Goal: Task Accomplishment & Management: Use online tool/utility

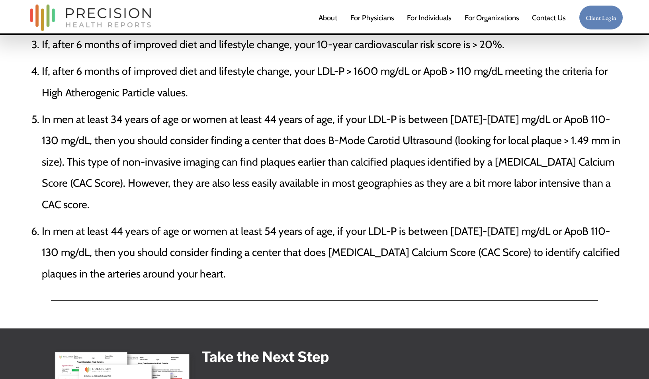
scroll to position [2628, 0]
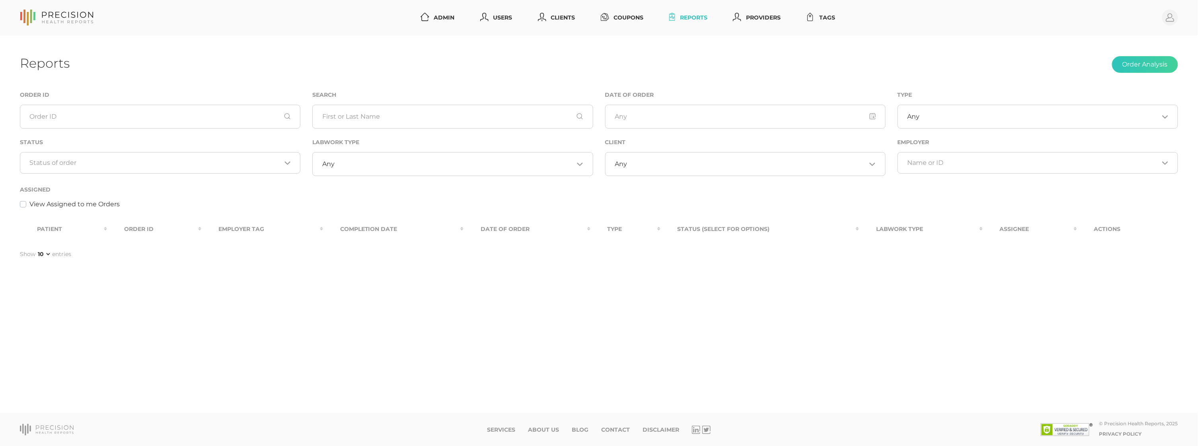
click at [669, 168] on div "Any Loading..." at bounding box center [745, 164] width 281 height 24
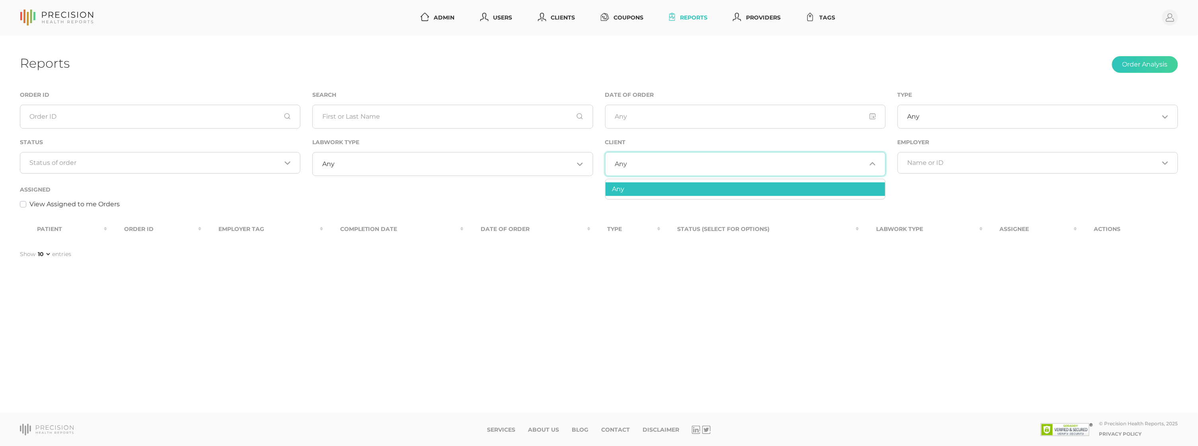
click at [595, 137] on div "Search" at bounding box center [452, 113] width 293 height 47
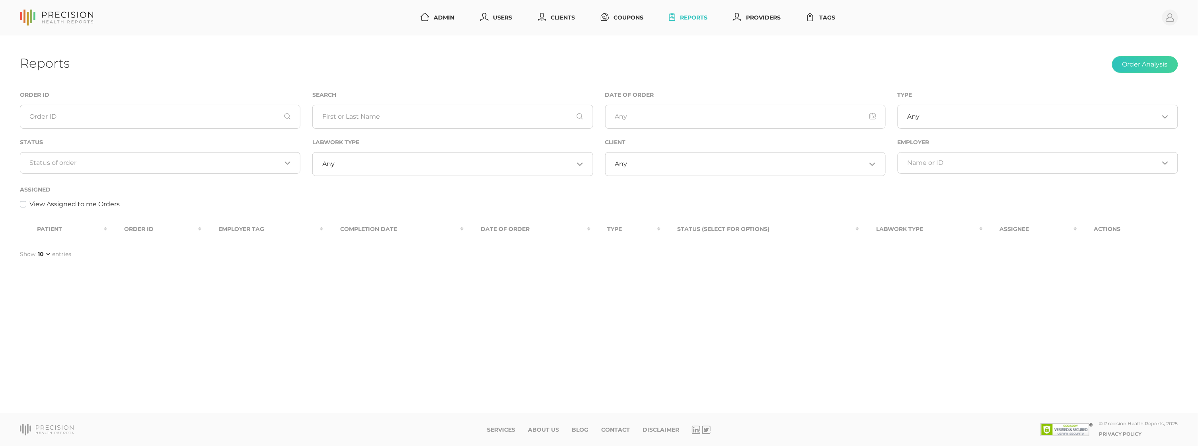
click at [662, 165] on input "Search for option" at bounding box center [746, 164] width 239 height 8
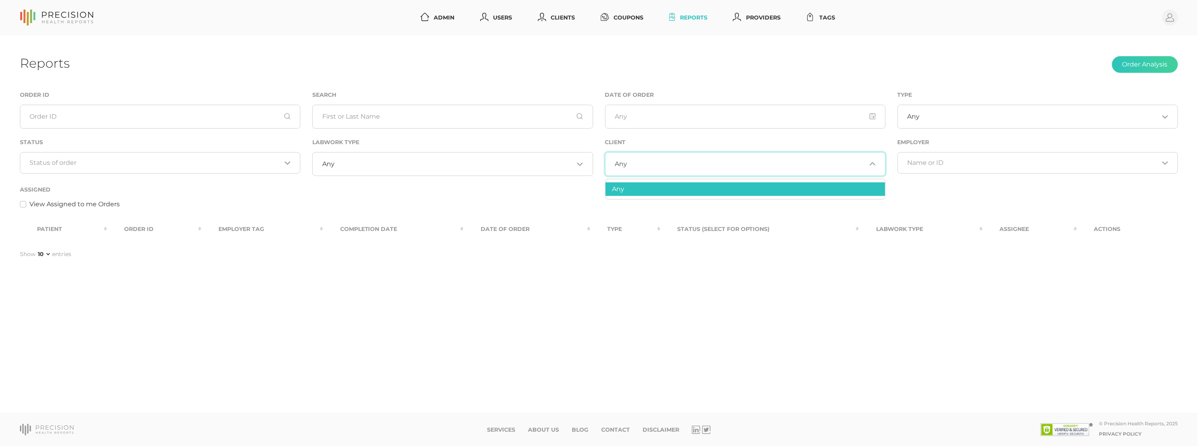
click at [662, 165] on input "Search for option" at bounding box center [746, 164] width 239 height 8
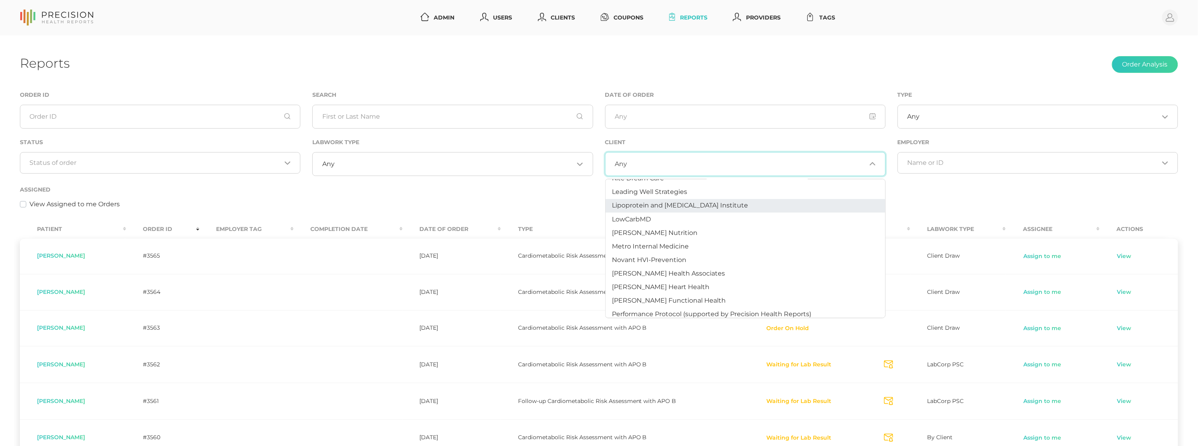
scroll to position [363, 0]
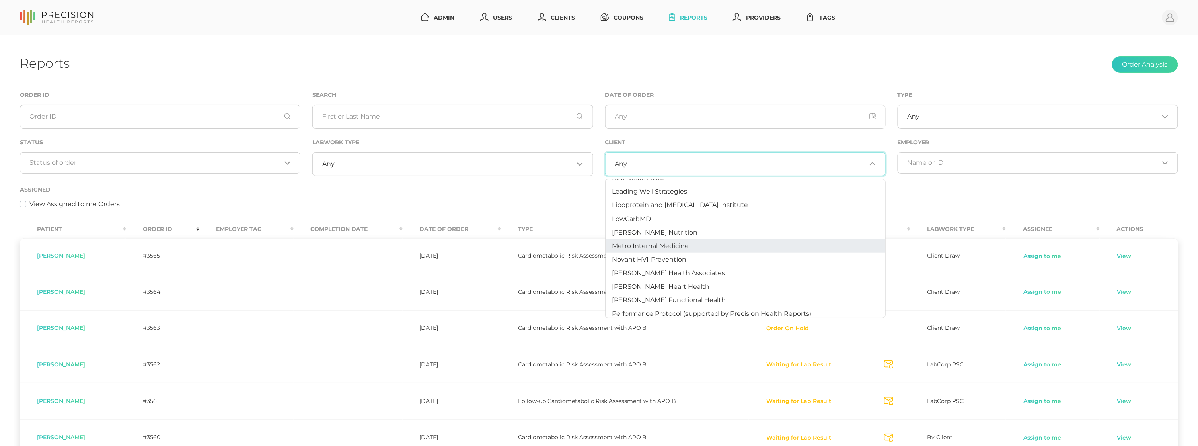
click at [686, 239] on li "Metro Internal Medicine" at bounding box center [746, 246] width 280 height 14
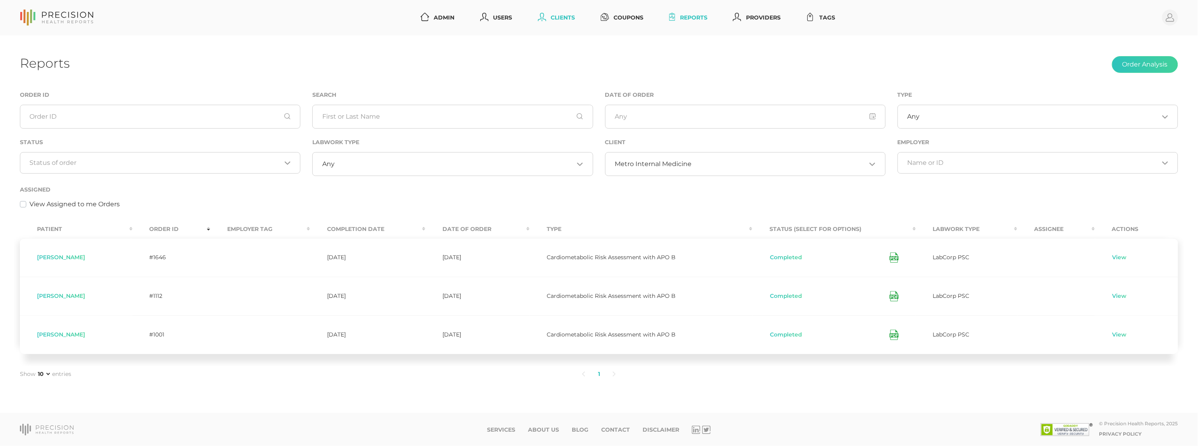
click at [556, 18] on link "Clients" at bounding box center [557, 17] width 44 height 15
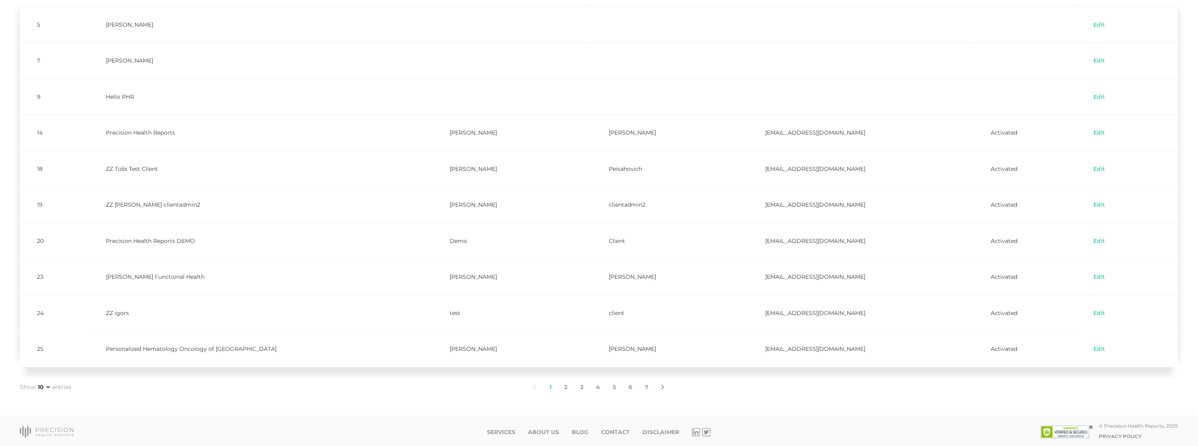
scroll to position [102, 0]
select select "75"
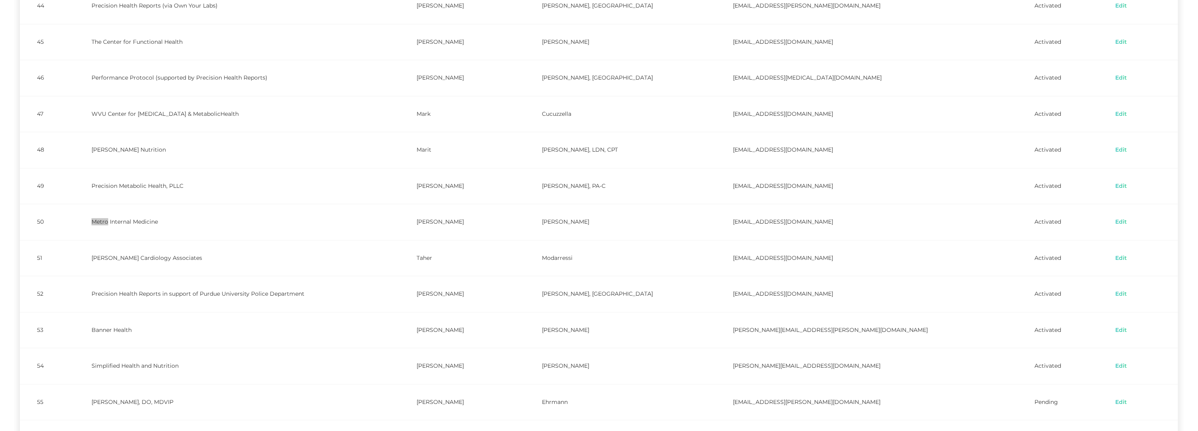
scroll to position [1019, 0]
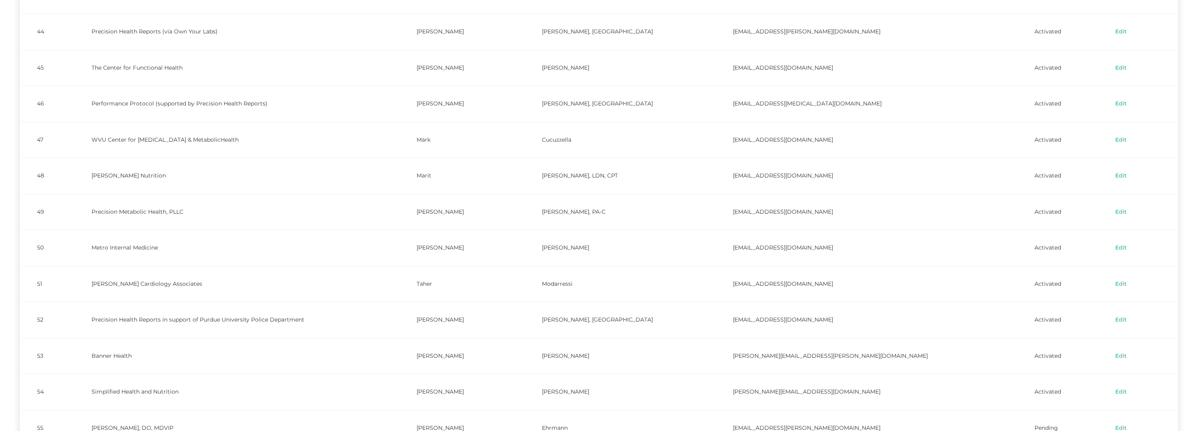
click at [733, 238] on td "[EMAIL_ADDRESS][DOMAIN_NAME]" at bounding box center [867, 248] width 302 height 36
drag, startPoint x: 99, startPoint y: 242, endPoint x: 174, endPoint y: 243, distance: 75.2
click at [174, 243] on td "Metro Internal Medicine" at bounding box center [237, 250] width 326 height 36
copy td "Metro Internal Medicine"
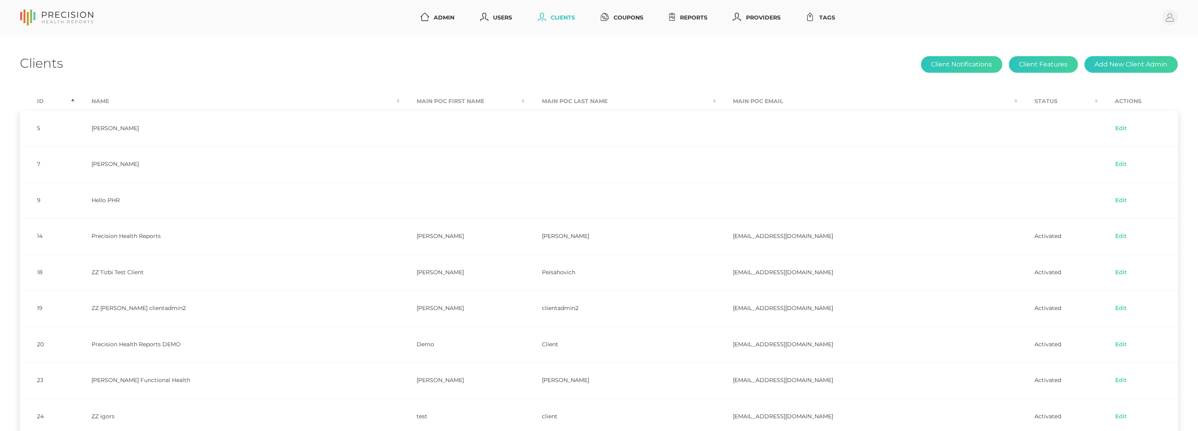
scroll to position [0, 0]
click at [688, 66] on div "Clients Client Notifications Client Features Add New Client Admin" at bounding box center [599, 64] width 1159 height 19
click at [693, 20] on link "Reports" at bounding box center [688, 17] width 45 height 15
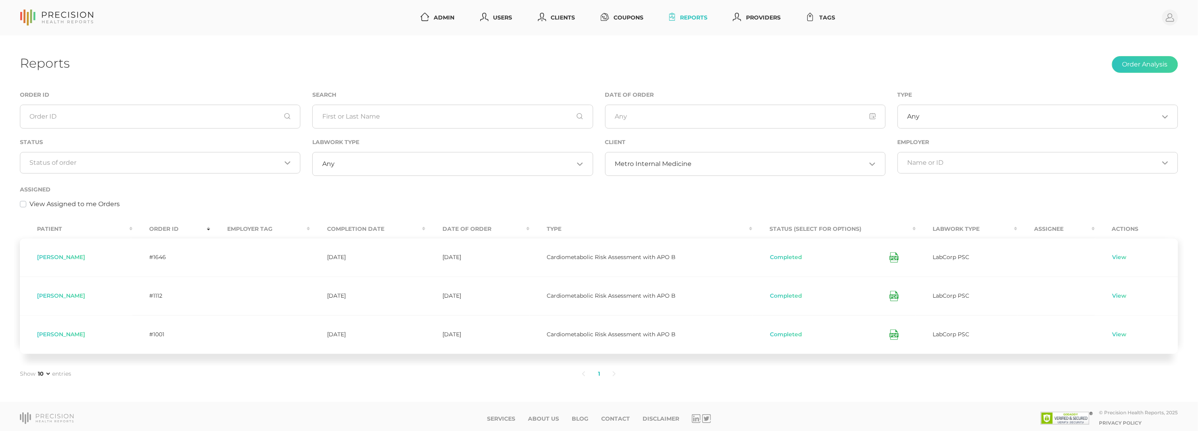
click at [141, 160] on input "Search for option" at bounding box center [156, 163] width 252 height 8
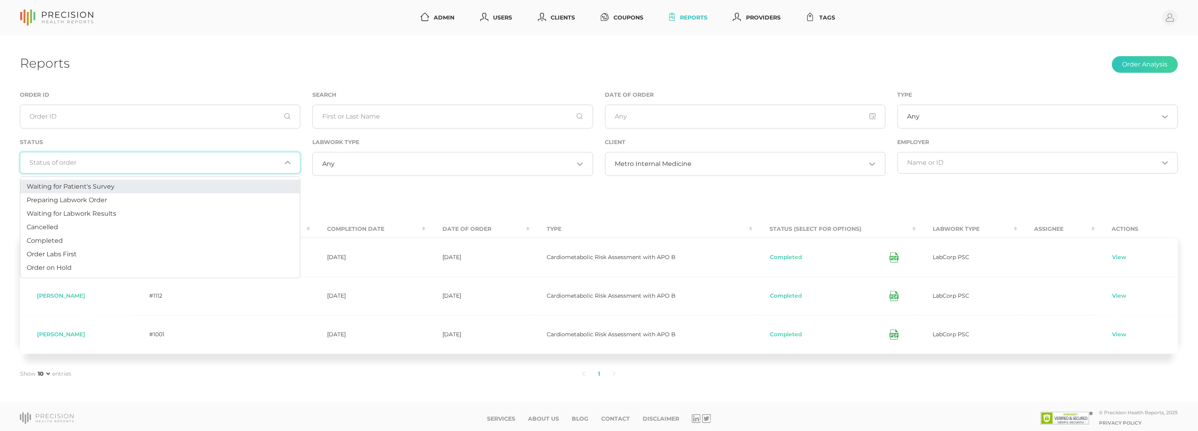
click at [631, 164] on span "Metro Internal Medicine" at bounding box center [653, 164] width 77 height 8
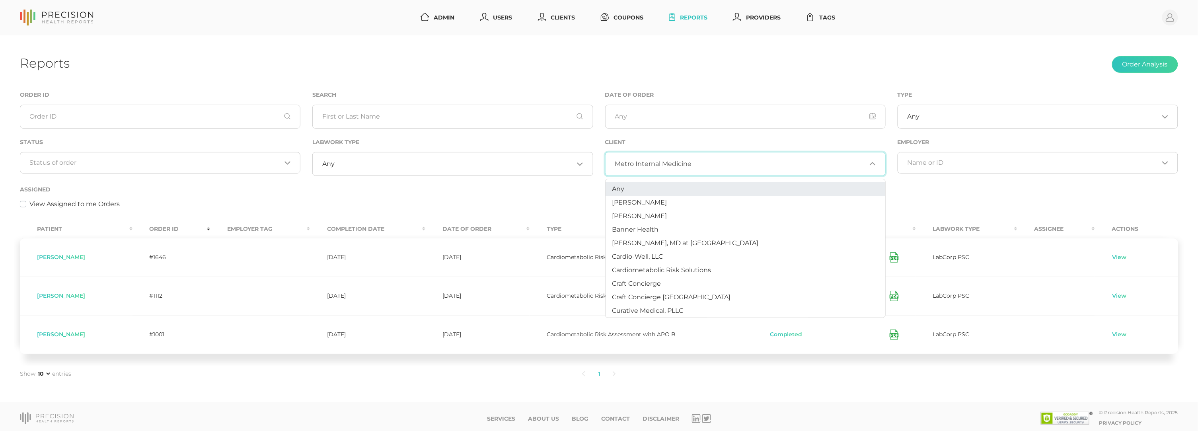
click at [623, 186] on span "Any" at bounding box center [618, 189] width 12 height 8
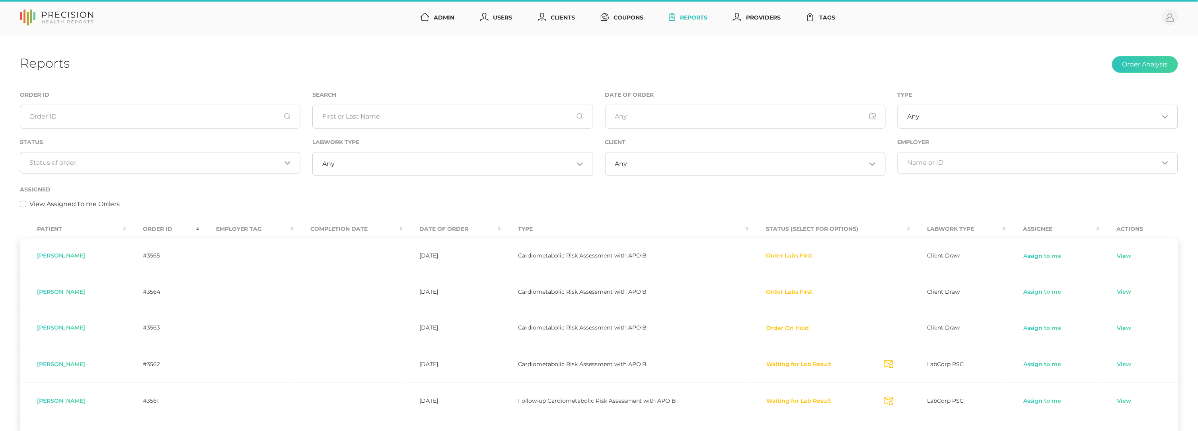
click at [333, 189] on div "Assigned View Assigned to me Orders" at bounding box center [599, 197] width 1159 height 24
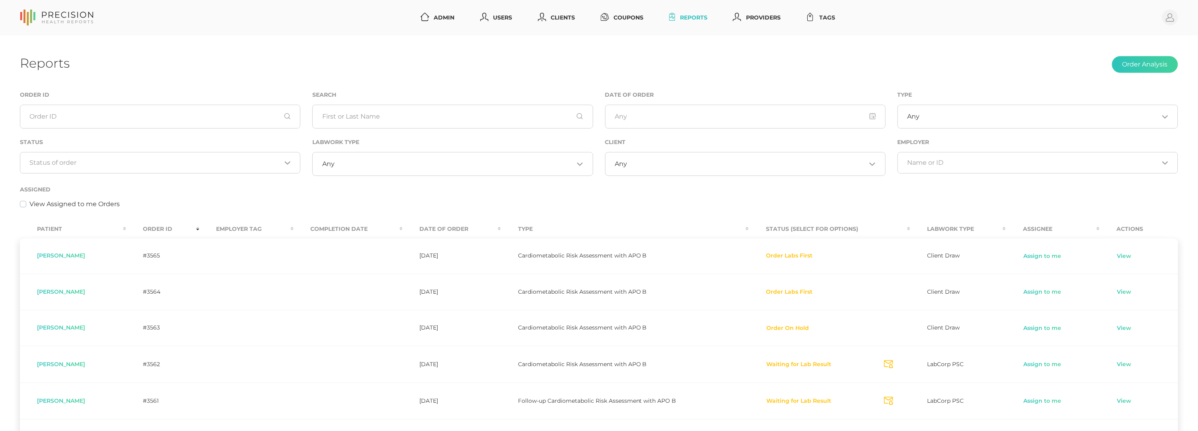
click at [248, 168] on div "Loading..." at bounding box center [160, 162] width 281 height 21
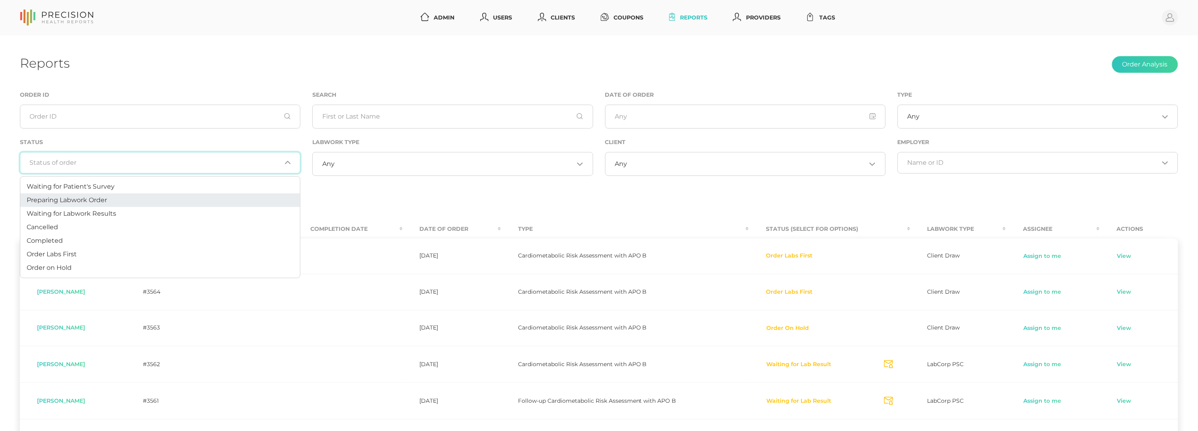
click at [187, 197] on li "Preparing Labwork Order" at bounding box center [160, 200] width 280 height 14
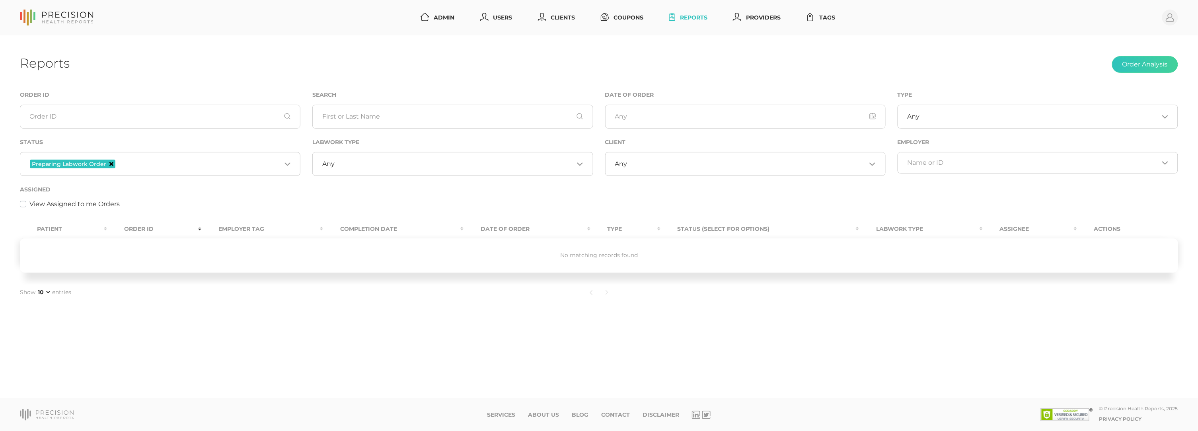
click at [109, 163] on icon "Deselect Preparing Labwork Order" at bounding box center [111, 164] width 4 height 4
click at [131, 164] on input "Search for option" at bounding box center [156, 163] width 252 height 8
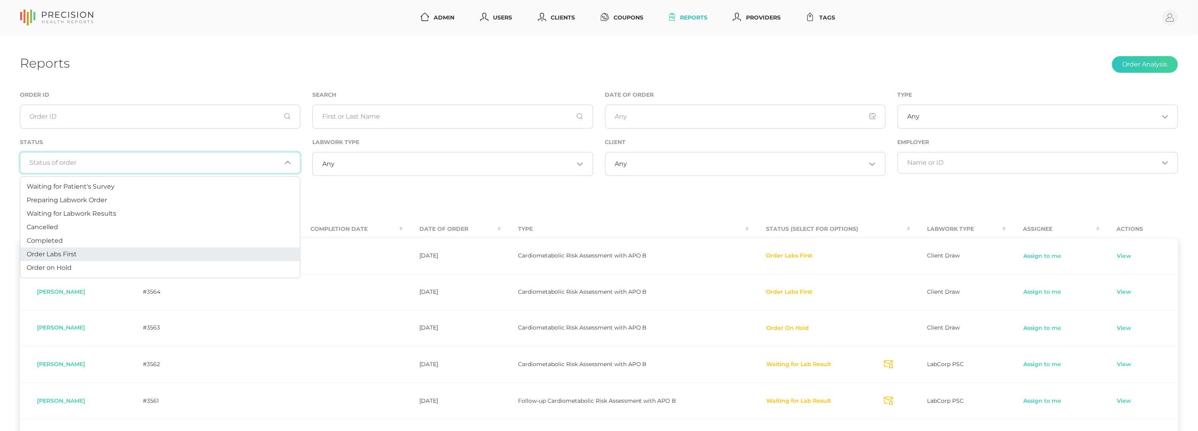
click at [97, 251] on li "Order Labs First" at bounding box center [160, 255] width 280 height 14
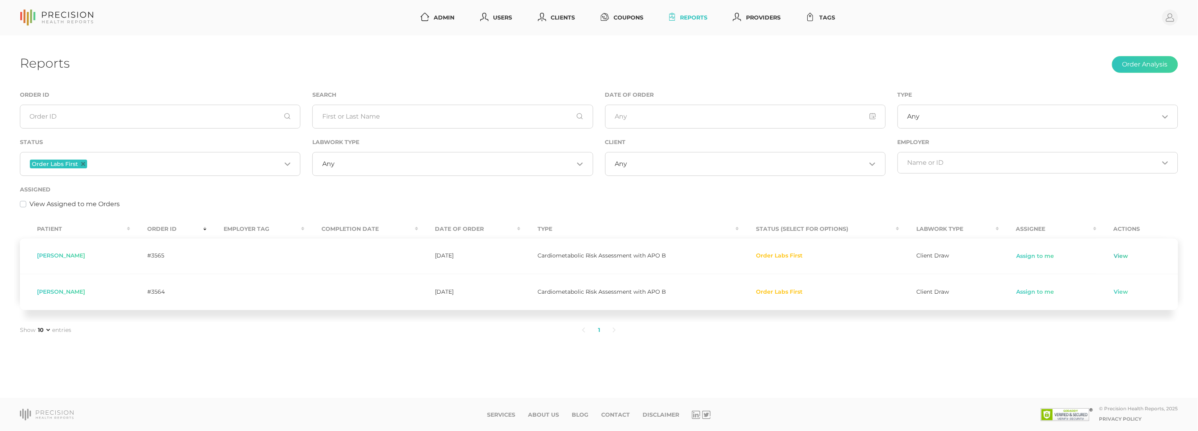
click at [1128, 254] on link "View" at bounding box center [1121, 256] width 15 height 8
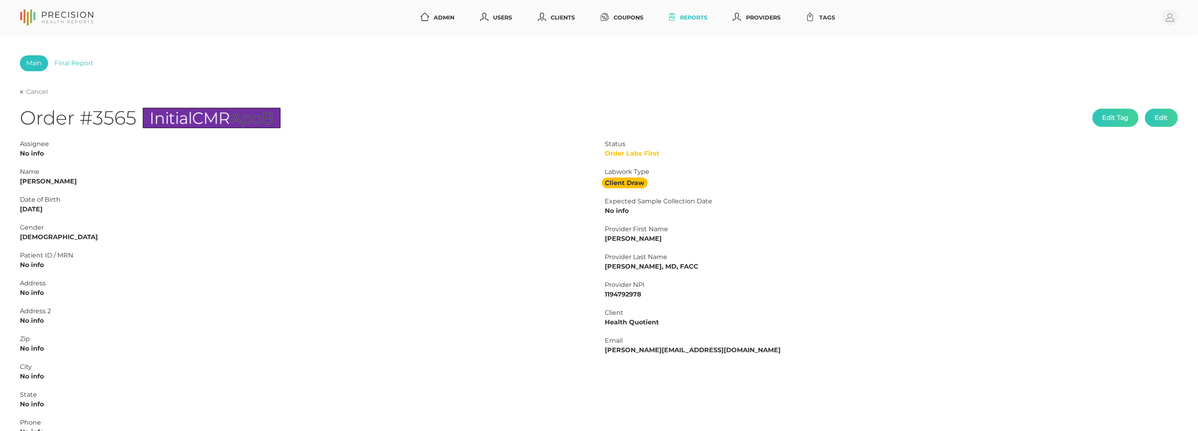
click at [32, 91] on link "Cancel" at bounding box center [34, 92] width 28 height 8
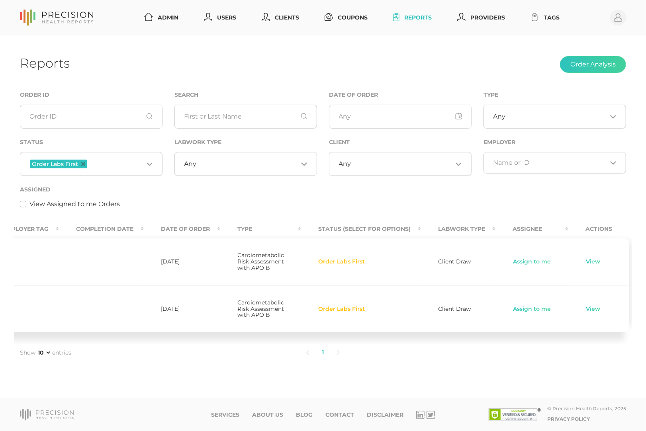
scroll to position [0, 173]
click at [525, 265] on link "Assign to me" at bounding box center [532, 262] width 39 height 8
click at [521, 313] on link "Assign to me" at bounding box center [532, 309] width 39 height 8
click at [588, 266] on link "View" at bounding box center [592, 262] width 15 height 8
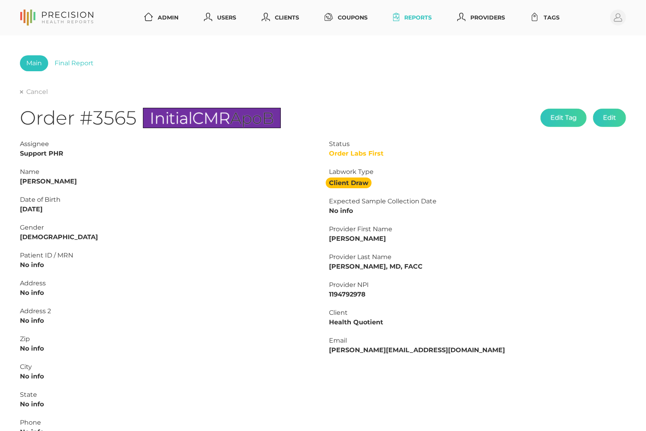
click at [49, 182] on strong "[PERSON_NAME]" at bounding box center [48, 182] width 57 height 8
copy strong "[PERSON_NAME]"
click at [27, 180] on strong "[PERSON_NAME]" at bounding box center [48, 182] width 57 height 8
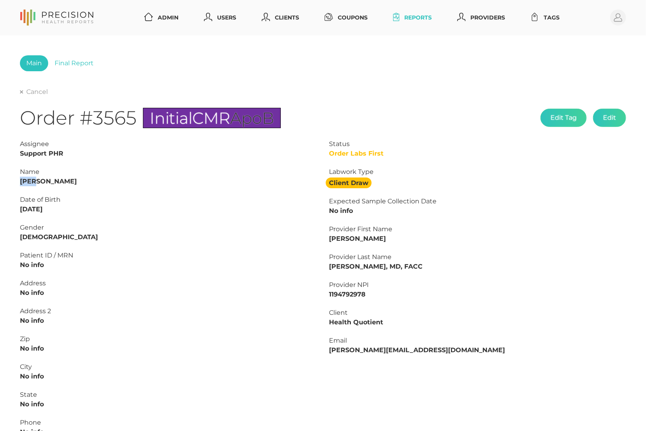
copy strong "[PERSON_NAME]"
drag, startPoint x: 52, startPoint y: 208, endPoint x: 0, endPoint y: 210, distance: 52.2
click at [0, 210] on div "Main Final Report Cancel Order #3565 Initial CMR ApoB Edit Tag Edit Status Orde…" at bounding box center [323, 296] width 646 height 523
copy strong "[DATE]"
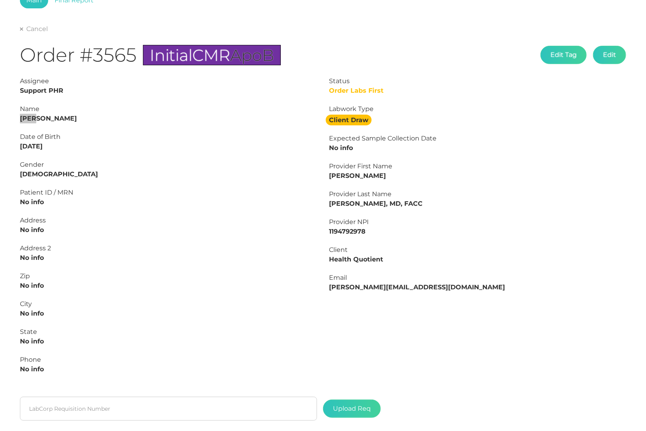
scroll to position [139, 0]
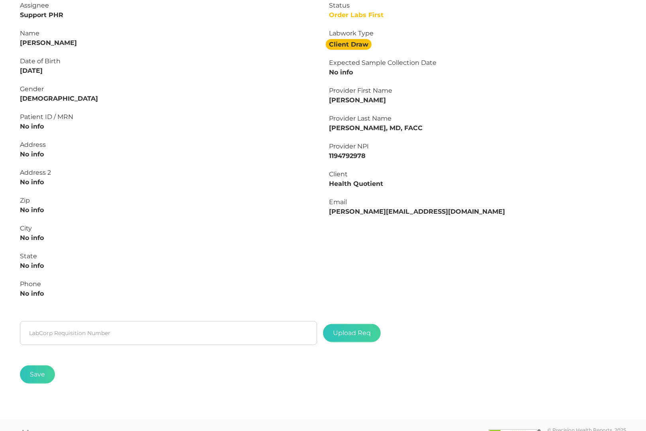
click at [82, 342] on fieldset "LabCorp Requisition Number" at bounding box center [168, 333] width 297 height 33
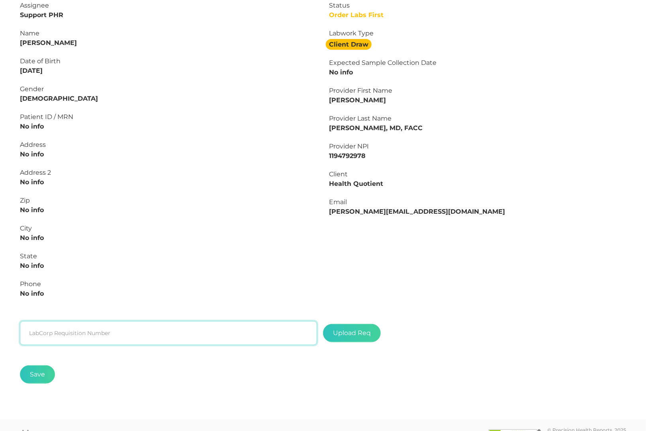
click at [83, 335] on input "text" at bounding box center [168, 333] width 297 height 24
paste input "L2507085216"
type input "L2507085216"
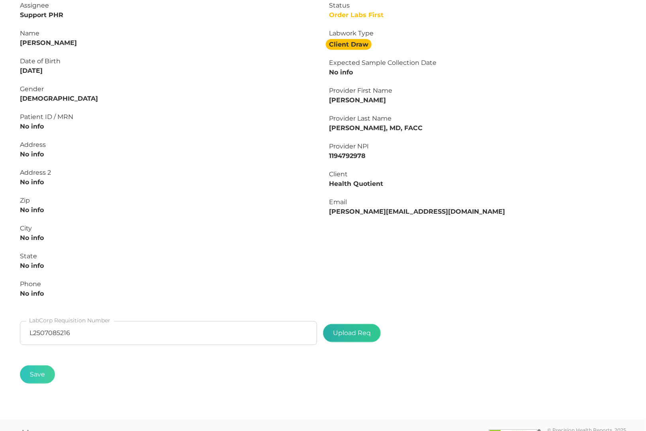
click at [343, 332] on label at bounding box center [351, 333] width 57 height 18
type input "C:\fakepath\6027a6ed-9645-419c-a26f-92cf7de8872e.pdf"
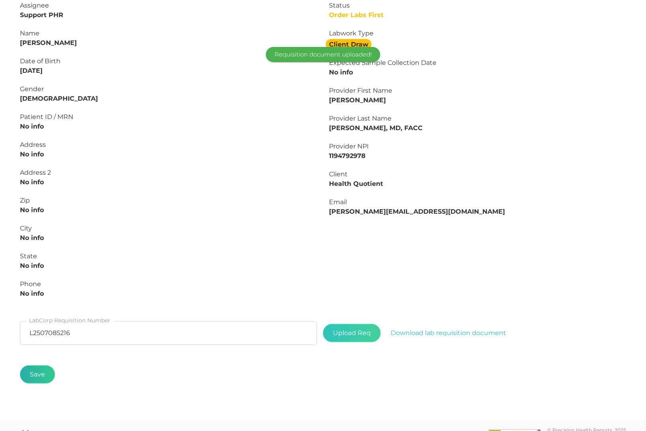
click at [44, 365] on button "Save" at bounding box center [37, 374] width 35 height 18
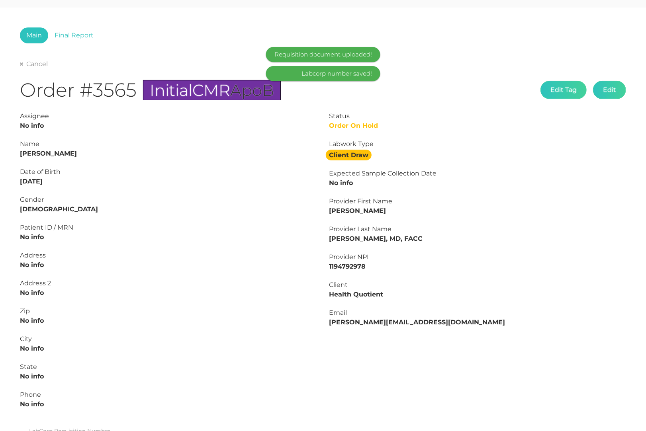
scroll to position [9, 0]
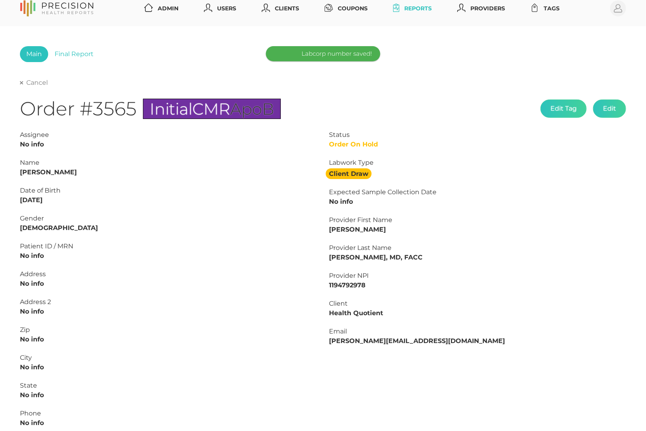
click at [27, 75] on div "Main Final Report Cancel Order #3565 Initial CMR ApoB Edit Tag Edit Status Orde…" at bounding box center [323, 262] width 606 height 433
click at [30, 81] on link "Cancel" at bounding box center [34, 83] width 28 height 8
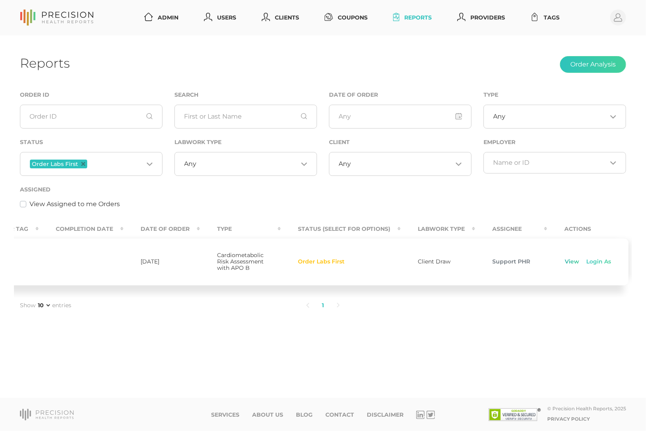
scroll to position [0, 193]
click at [568, 266] on link "View" at bounding box center [572, 262] width 15 height 8
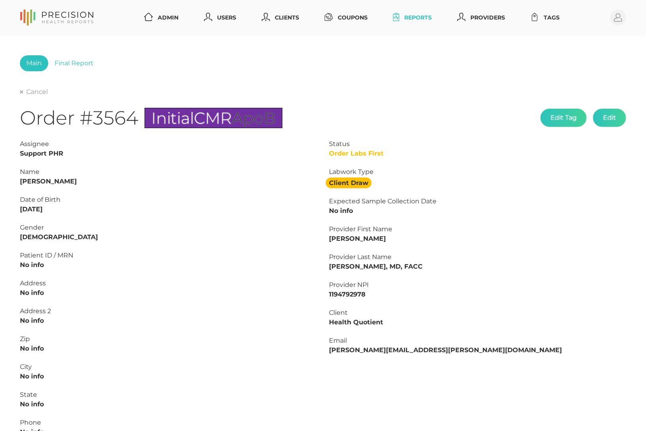
click at [54, 181] on strong "[PERSON_NAME]" at bounding box center [48, 182] width 57 height 8
copy strong "[PERSON_NAME]"
click at [26, 178] on strong "[PERSON_NAME]" at bounding box center [48, 182] width 57 height 8
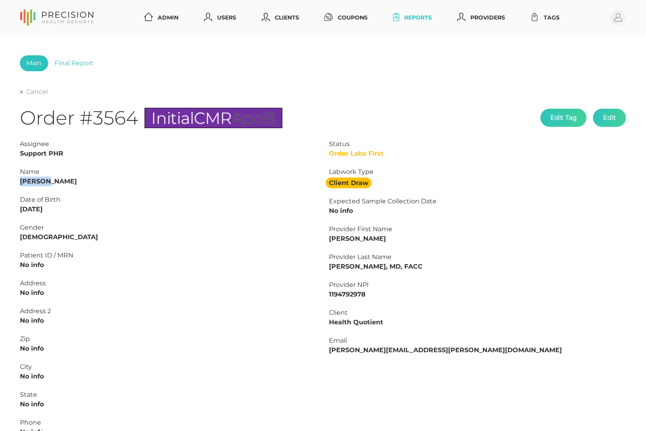
copy strong "[PERSON_NAME]"
drag, startPoint x: 66, startPoint y: 206, endPoint x: 4, endPoint y: 206, distance: 62.1
click at [4, 206] on div "Main Final Report Cancel Order #3564 Initial CMR ApoB Edit Tag Edit Status Orde…" at bounding box center [323, 296] width 646 height 523
copy strong "[DATE]"
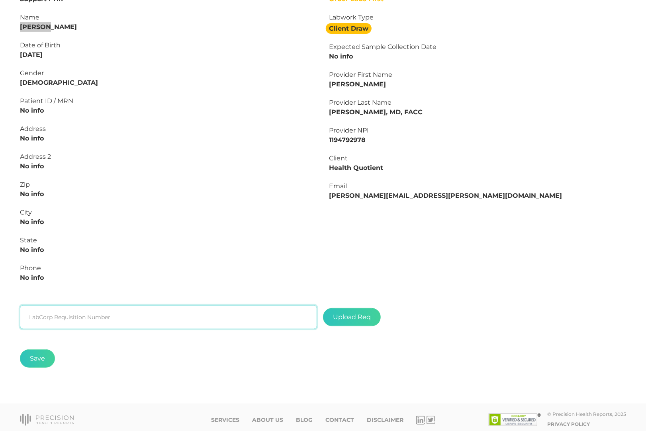
scroll to position [154, 0]
click at [244, 312] on input "text" at bounding box center [168, 318] width 297 height 24
paste input "L2507085257"
type input "L2507085257"
click at [341, 313] on label at bounding box center [351, 318] width 57 height 18
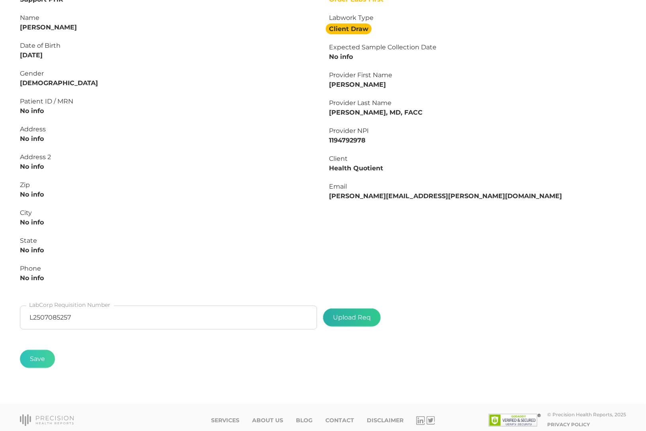
type input "C:\fakepath\5b0e1557-1b15-4cf1-be39-7f9e10602aaa.pdf"
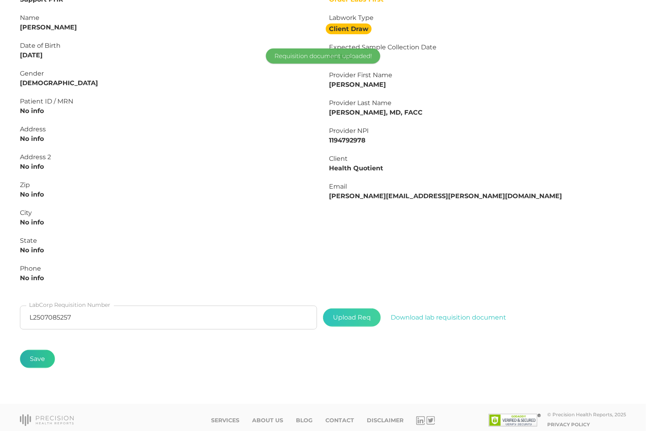
click at [37, 351] on button "Save" at bounding box center [37, 359] width 35 height 18
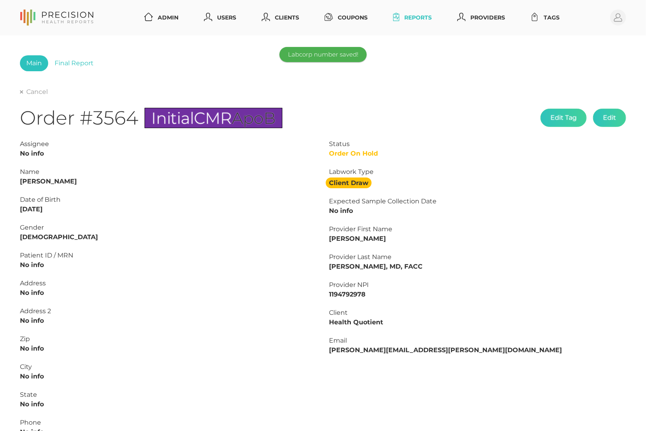
scroll to position [0, 0]
click at [31, 95] on link "Cancel" at bounding box center [34, 92] width 28 height 8
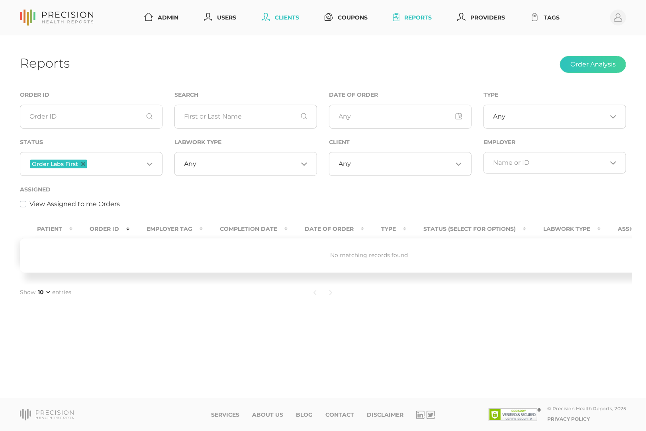
click at [282, 22] on link "Clients" at bounding box center [280, 17] width 44 height 15
select select "75"
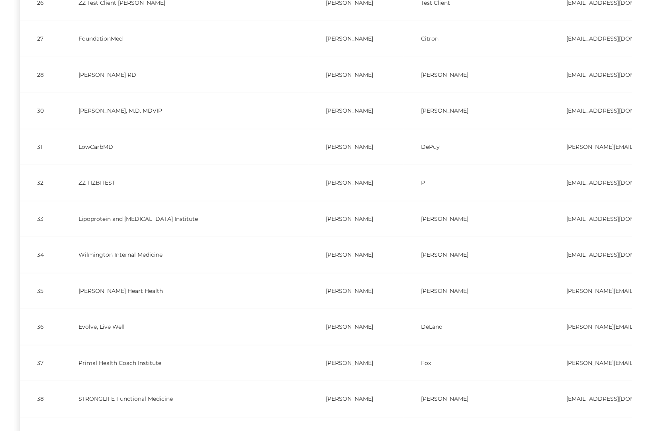
scroll to position [1023, 0]
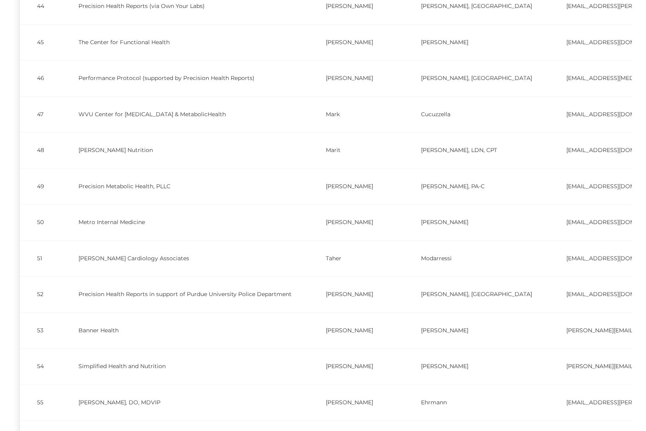
drag, startPoint x: 532, startPoint y: 215, endPoint x: 582, endPoint y: 215, distance: 49.4
copy td "[EMAIL_ADDRESS][DOMAIN_NAME]"
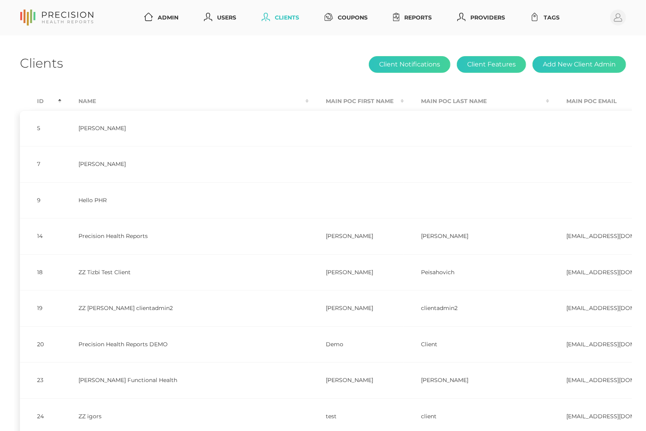
scroll to position [0, 0]
click at [412, 14] on link "Reports" at bounding box center [412, 17] width 45 height 15
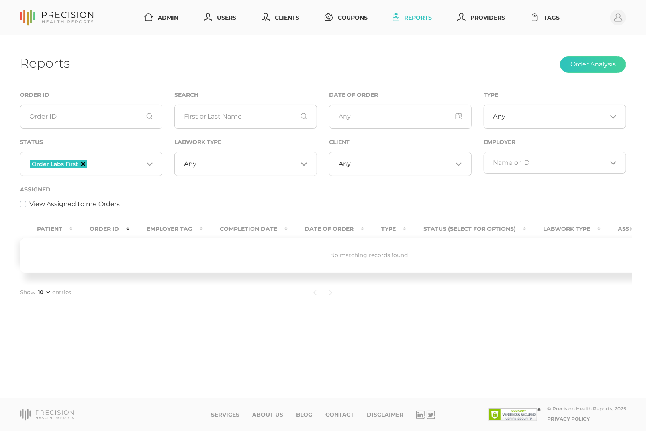
click at [83, 163] on icon "Deselect Order Labs First" at bounding box center [83, 164] width 4 height 4
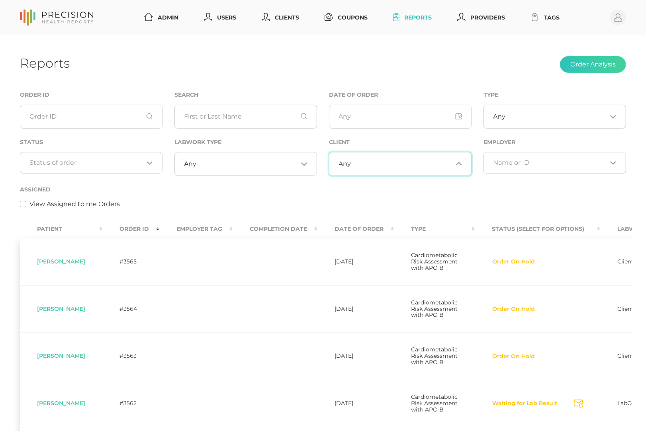
click at [357, 169] on div "Any Loading..." at bounding box center [400, 164] width 142 height 24
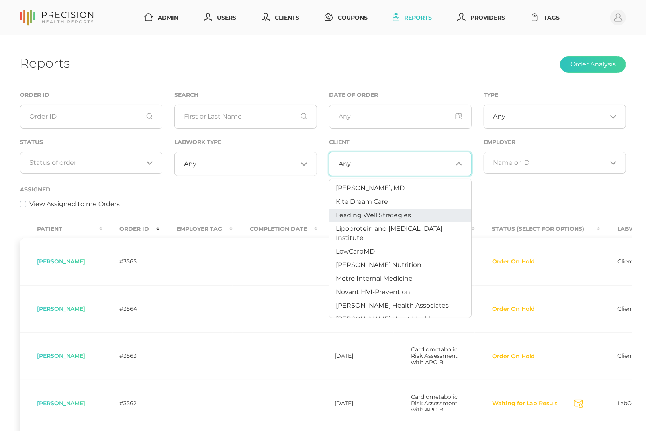
scroll to position [359, 0]
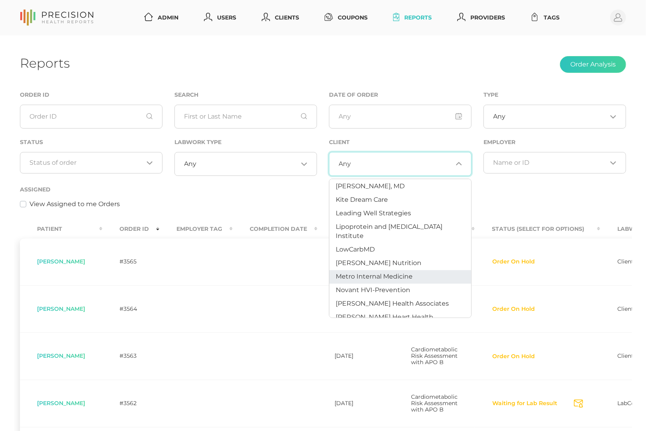
click at [363, 273] on span "Metro Internal Medicine" at bounding box center [374, 277] width 77 height 8
